Goal: Navigation & Orientation: Go to known website

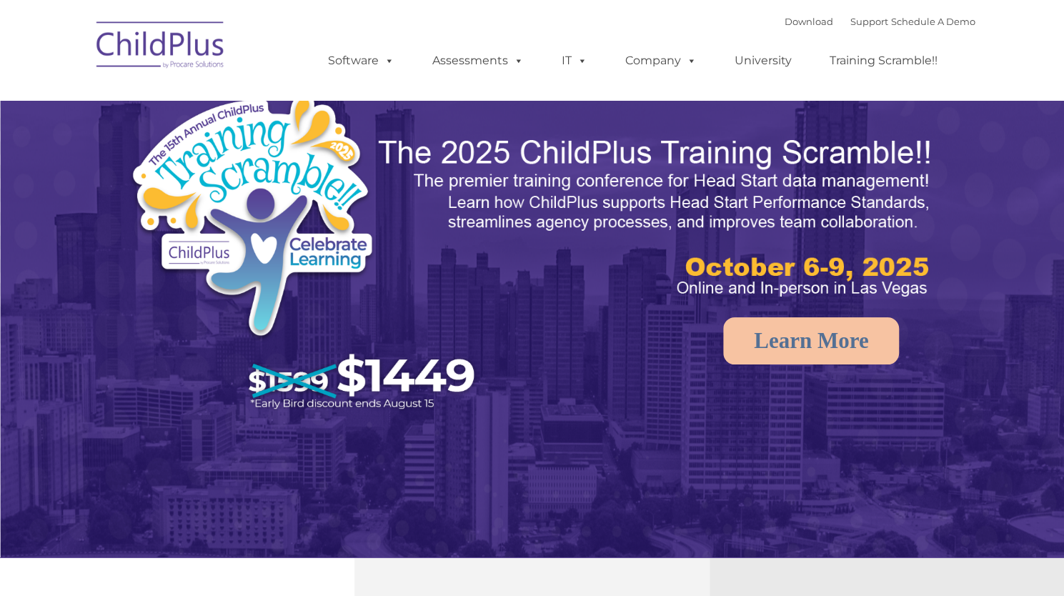
select select "MEDIUM"
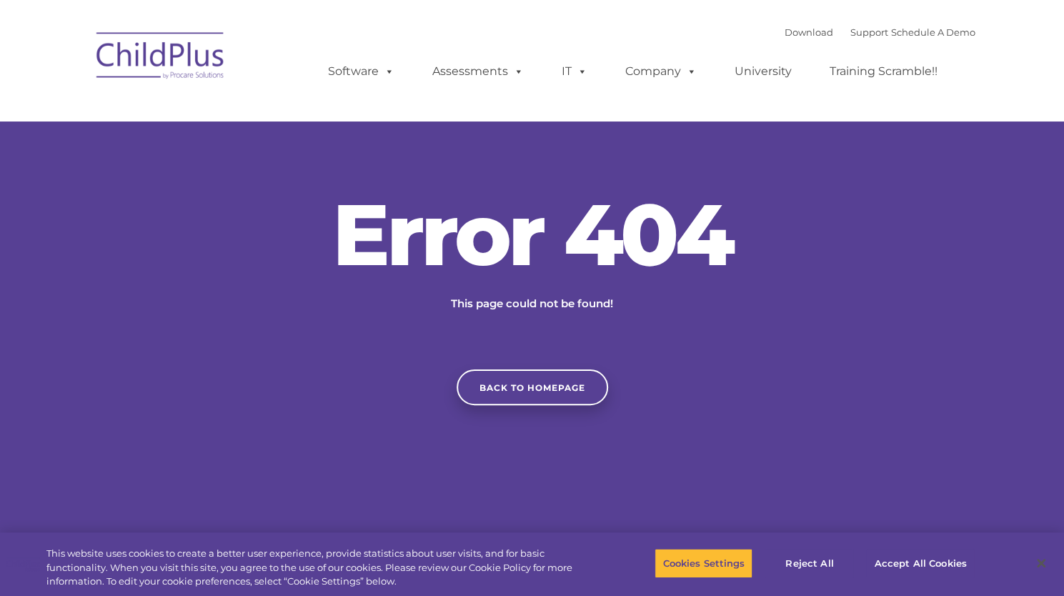
click at [54, 92] on nav "Download Support | Schedule A Demo  MENU MENU Software ChildPlus: The original…" at bounding box center [532, 60] width 1064 height 121
click at [752, 351] on div "Error 404 This page could not be found! Back to homepage" at bounding box center [532, 298] width 1064 height 214
click at [176, 65] on img at bounding box center [160, 57] width 143 height 71
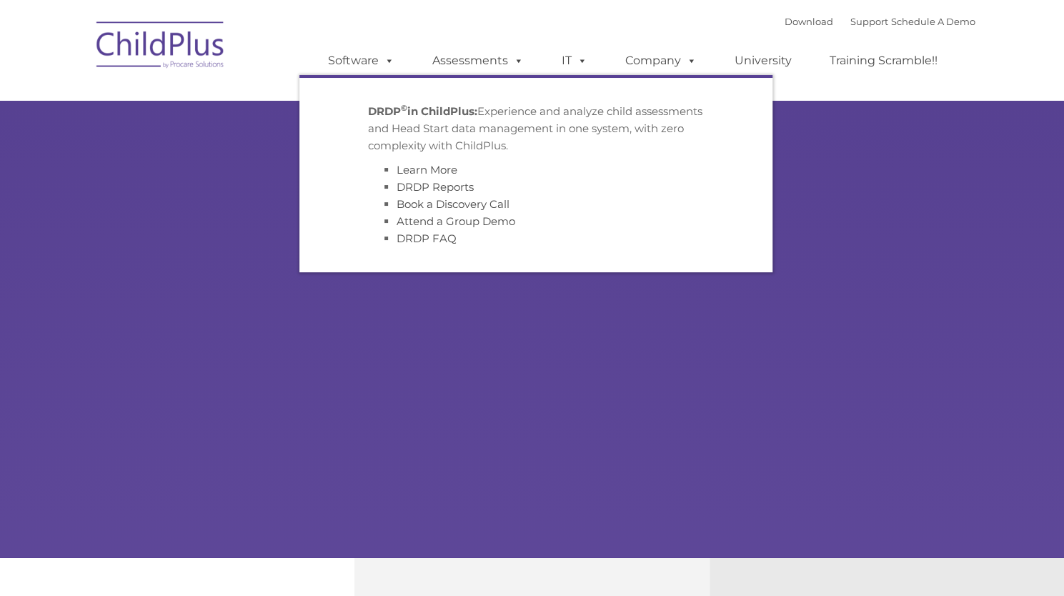
type input ""
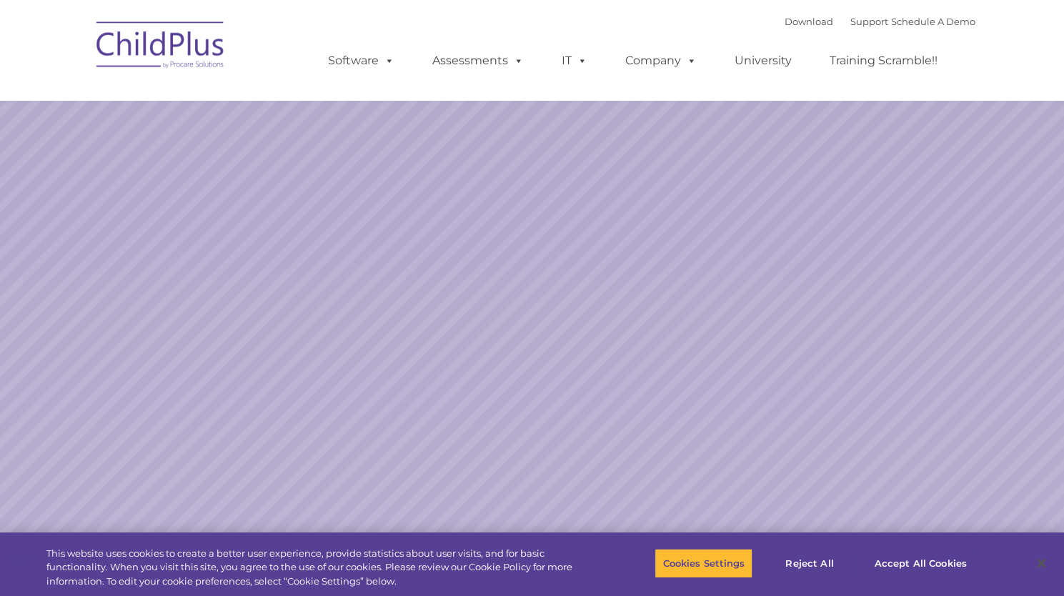
select select "MEDIUM"
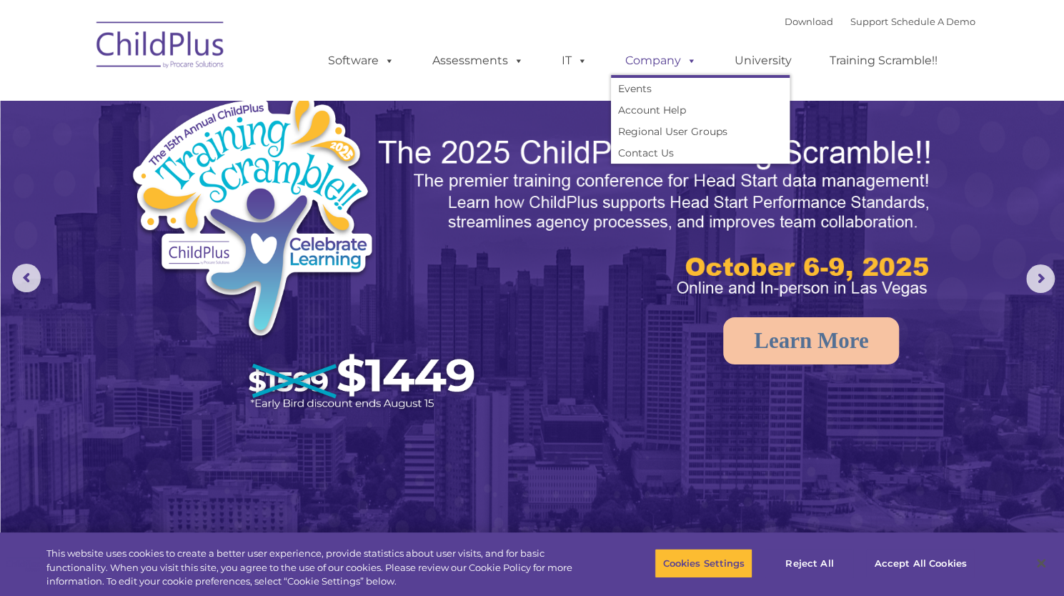
click at [681, 64] on span at bounding box center [689, 61] width 16 height 14
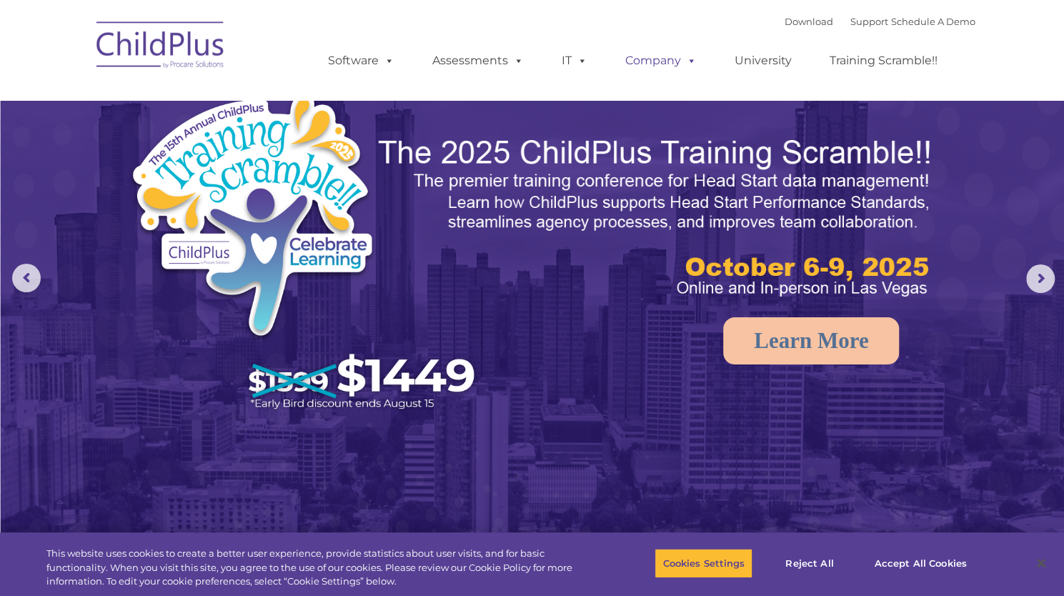
click at [681, 64] on span at bounding box center [689, 61] width 16 height 14
